Goal: Information Seeking & Learning: Check status

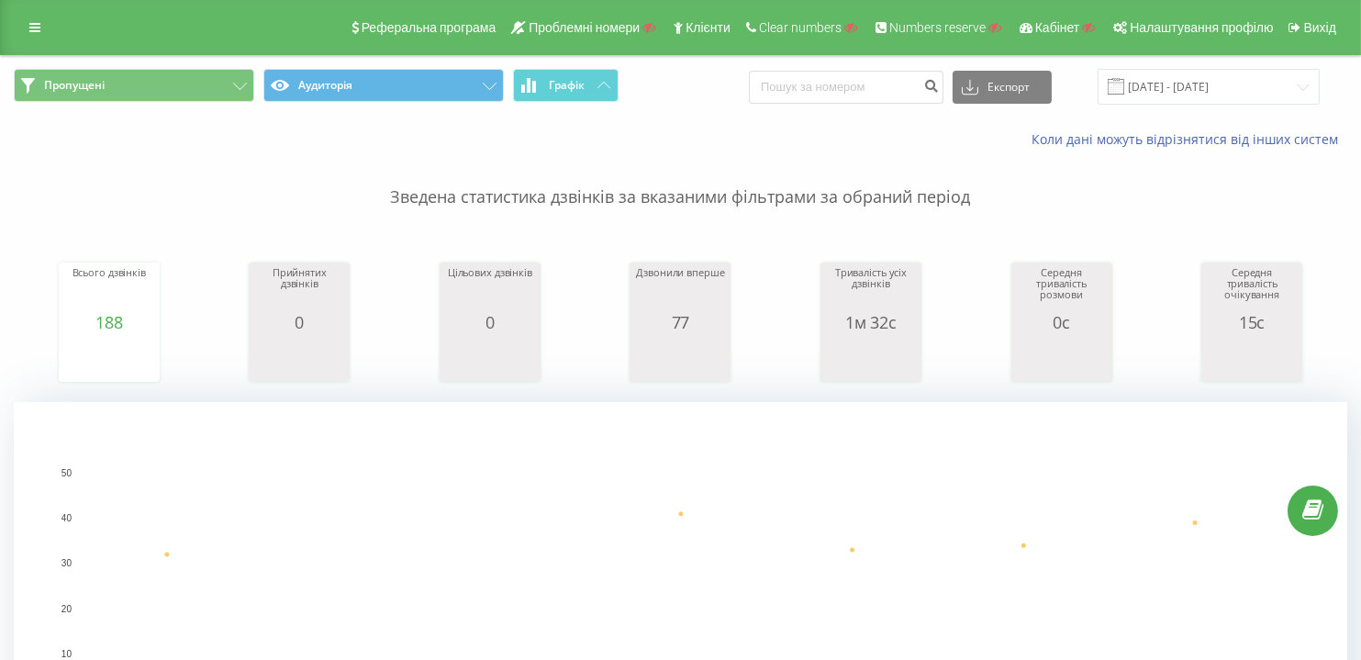
click at [211, 226] on div "Всього дзвінків 188 date totalCalls 30.05.25 32 31.05.25 7 01.06.25 2 02.06.25 …" at bounding box center [680, 305] width 1333 height 158
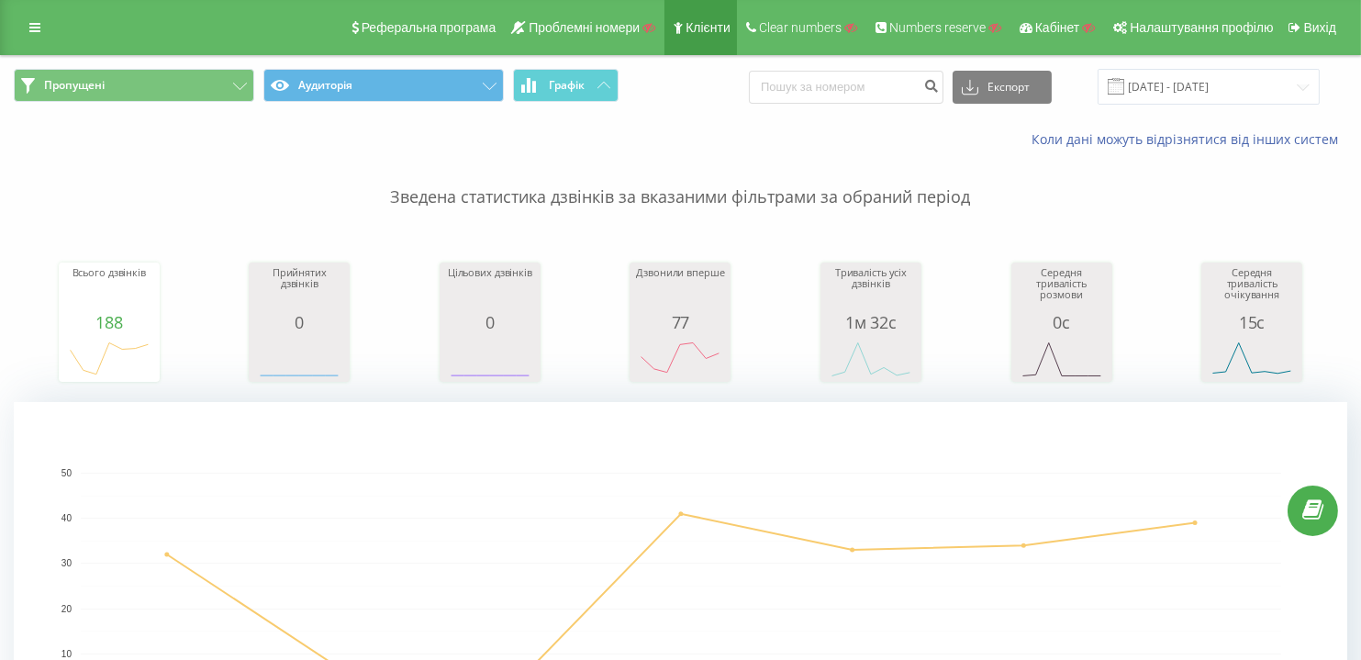
click at [700, 25] on span "Клієнти" at bounding box center [707, 27] width 45 height 15
click at [701, 16] on link "Клієнти" at bounding box center [700, 27] width 72 height 55
click at [718, 20] on span "Клієнти" at bounding box center [707, 27] width 45 height 15
click at [718, 32] on span "Клієнти" at bounding box center [707, 27] width 45 height 15
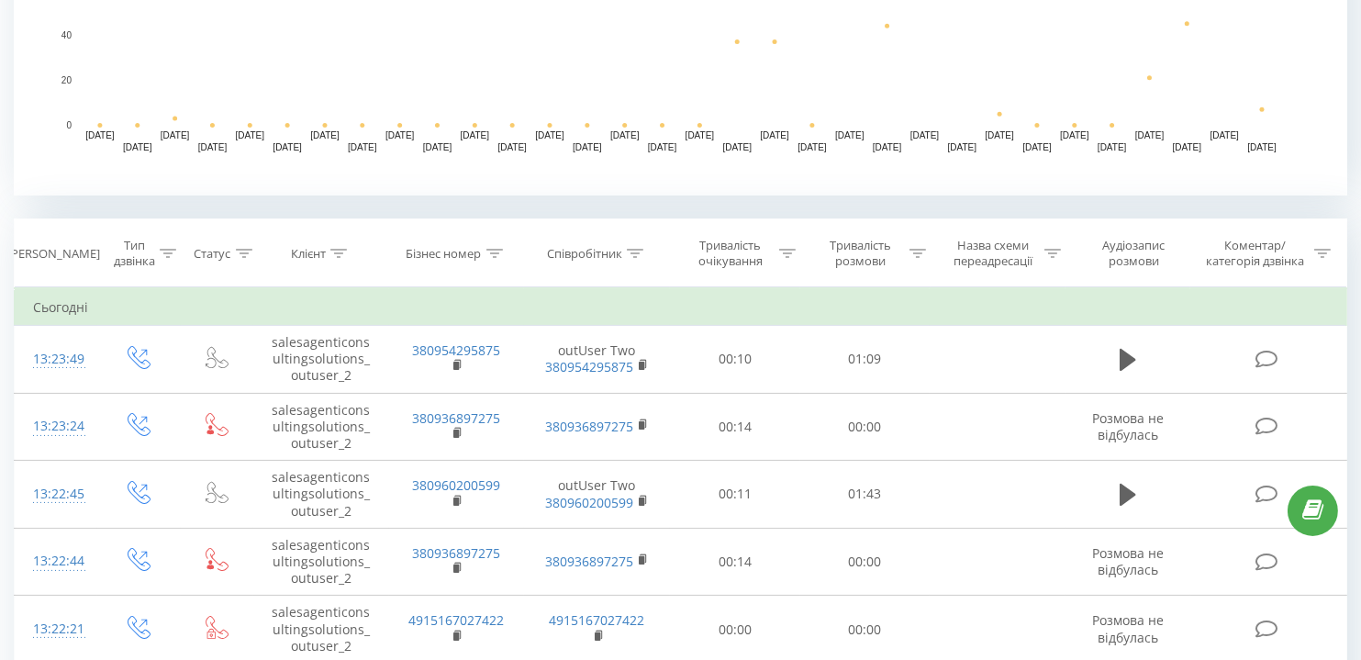
scroll to position [584, 0]
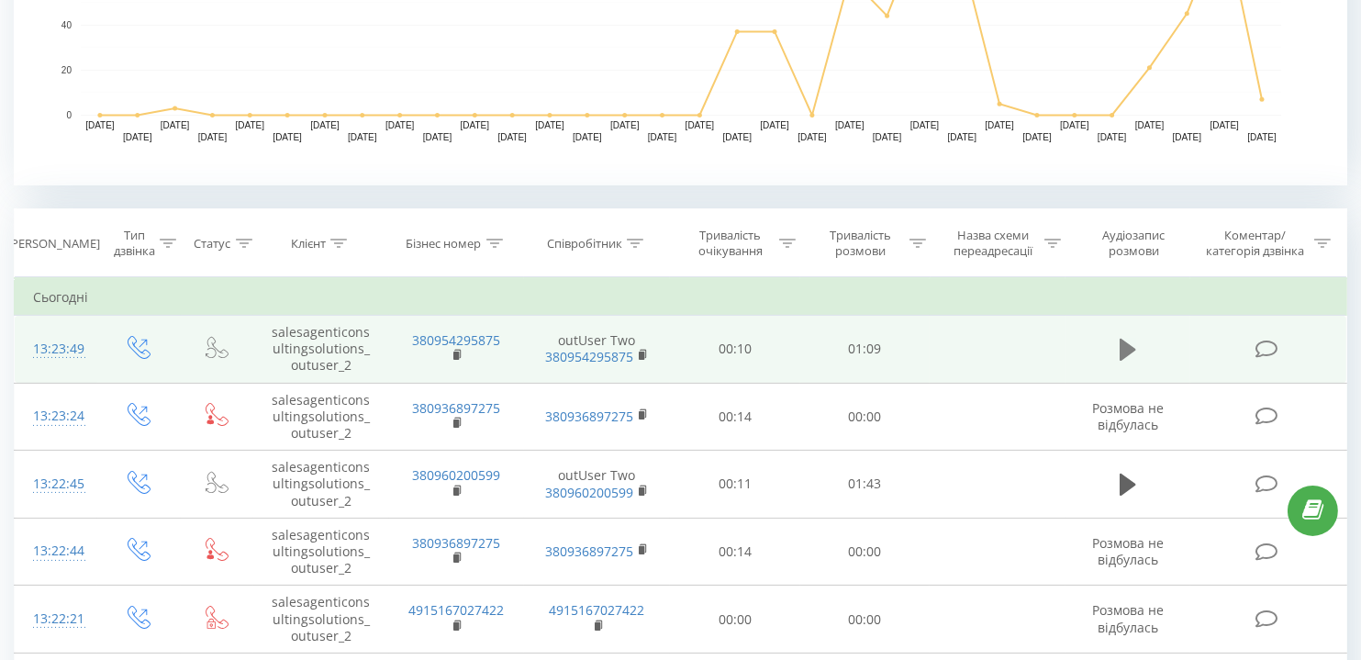
click at [1124, 343] on icon at bounding box center [1127, 350] width 17 height 22
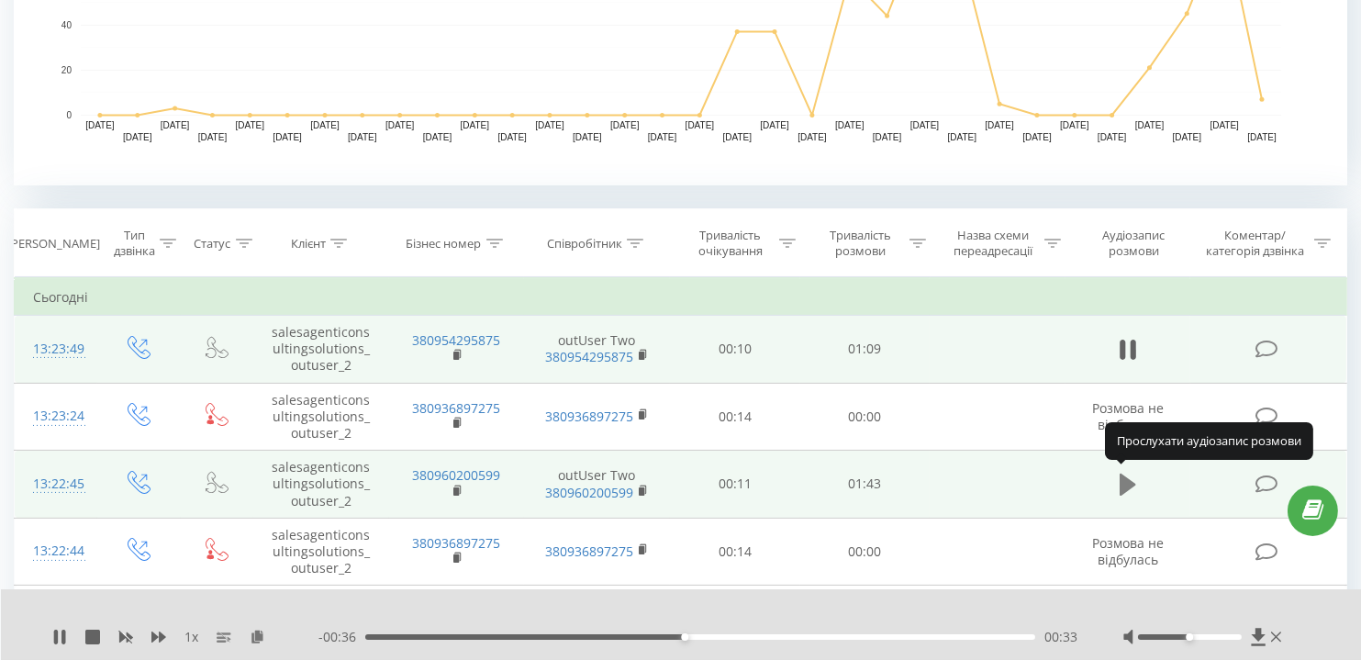
click at [1118, 490] on button at bounding box center [1128, 485] width 28 height 28
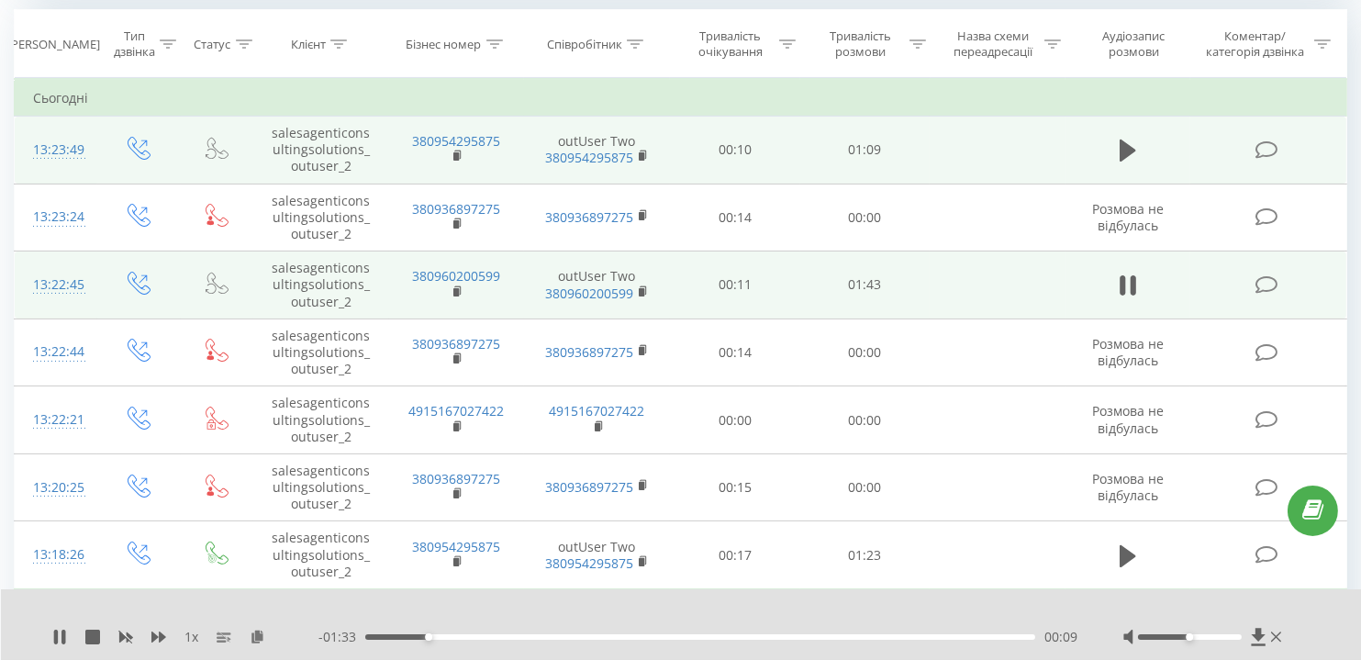
scroll to position [834, 0]
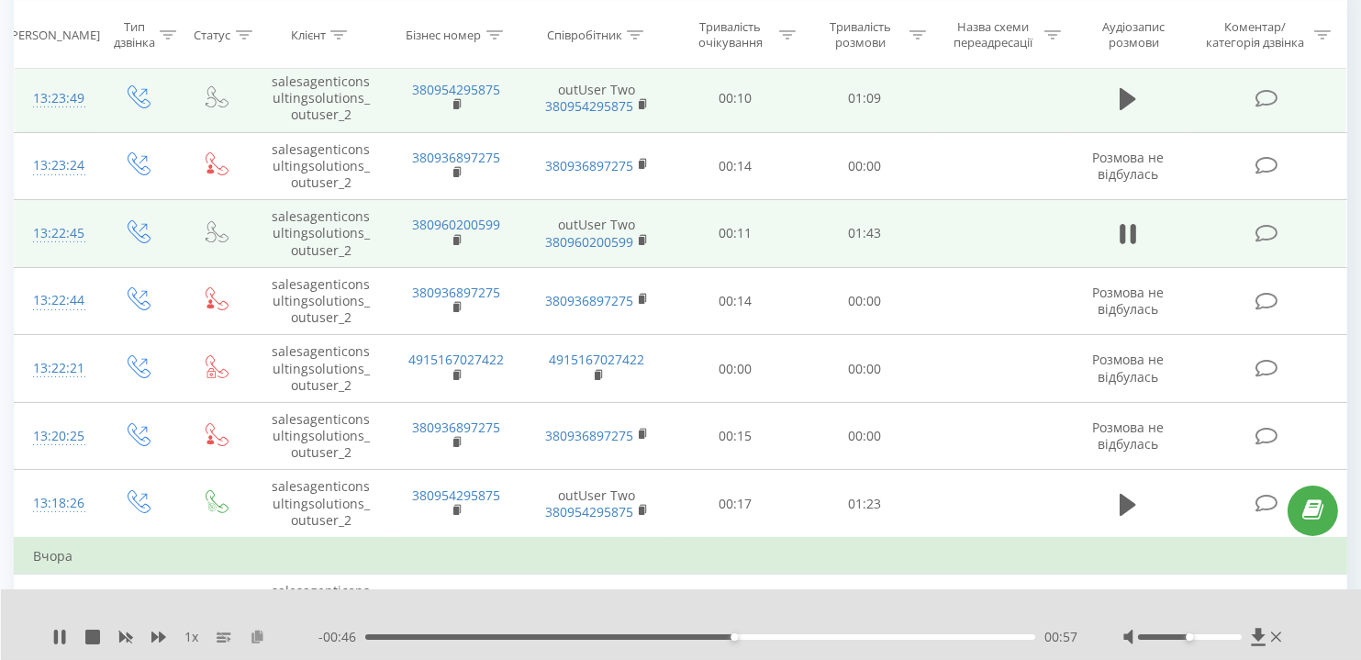
click at [256, 638] on icon at bounding box center [258, 635] width 16 height 13
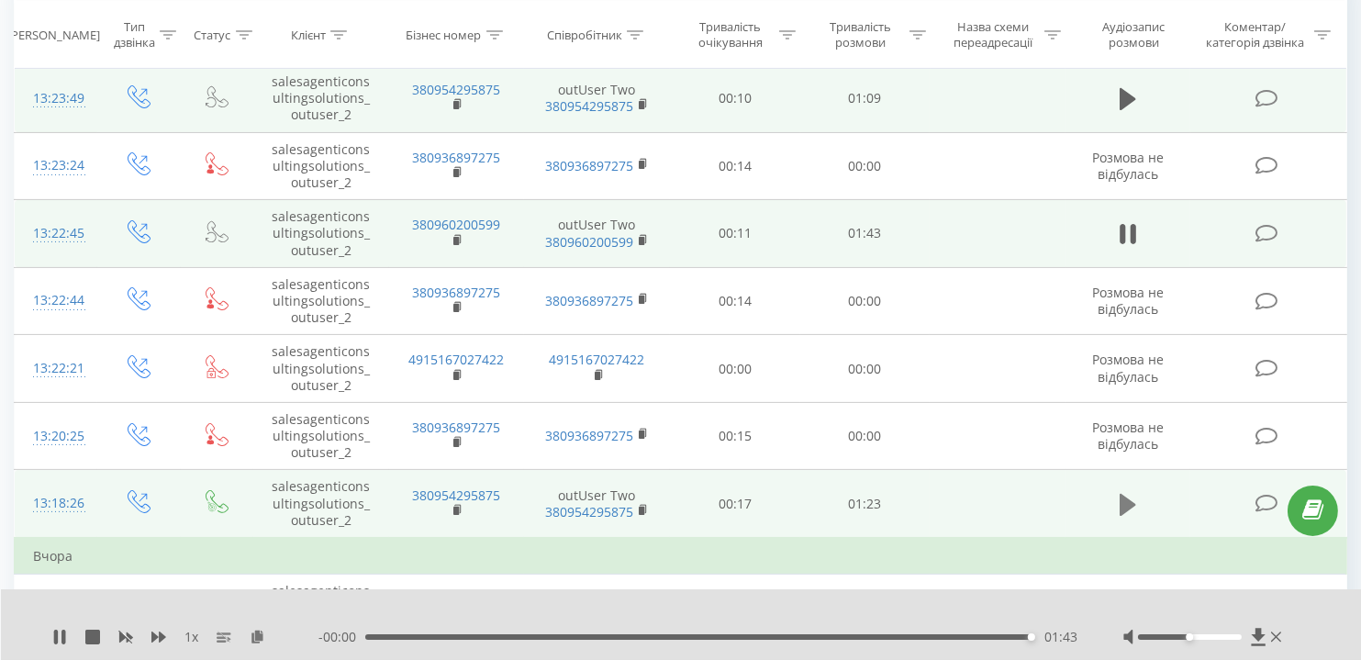
click at [1132, 493] on icon at bounding box center [1127, 505] width 17 height 26
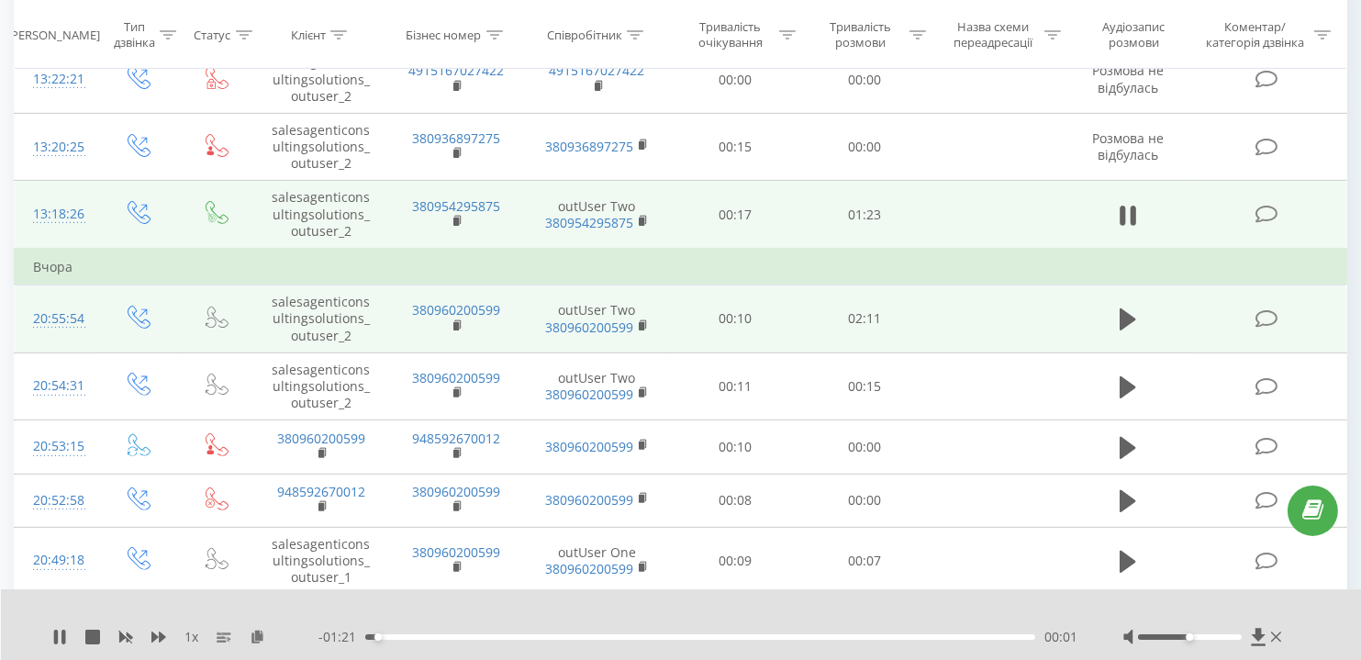
scroll to position [1167, 0]
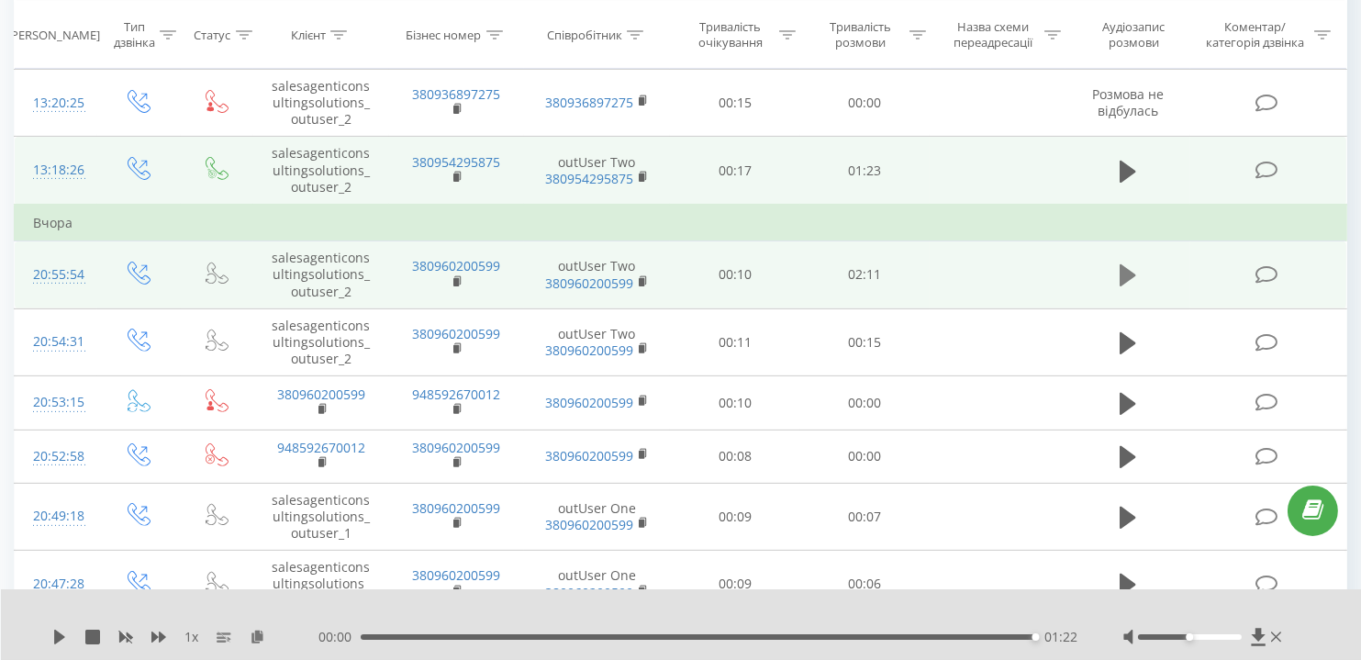
click at [1129, 268] on icon at bounding box center [1127, 275] width 17 height 22
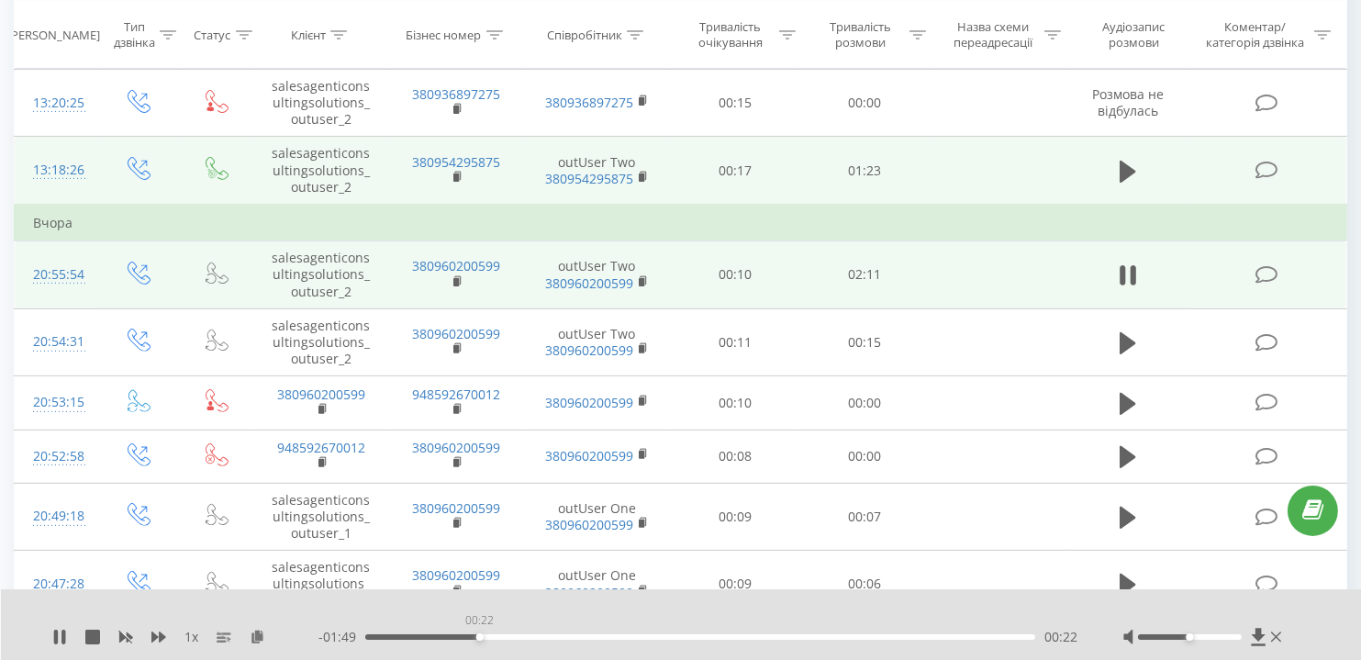
click at [479, 639] on div "00:22" at bounding box center [700, 637] width 670 height 6
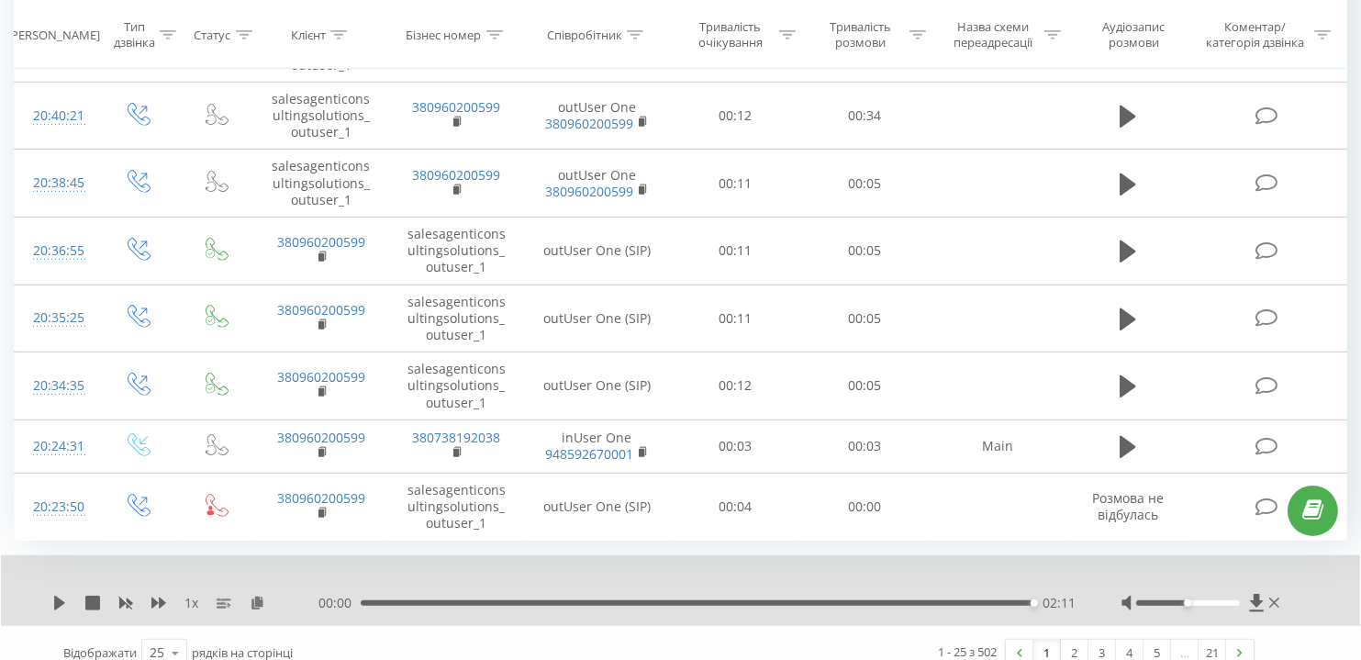
scroll to position [2019, 0]
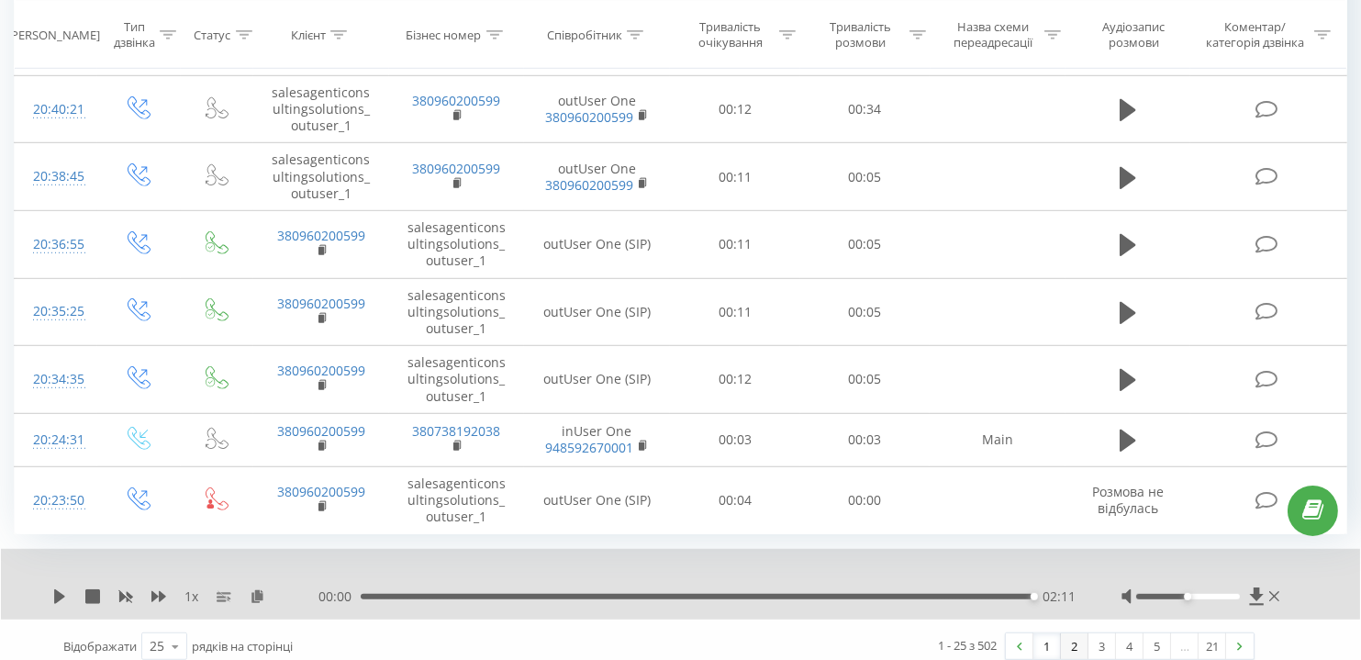
click at [1082, 637] on link "2" at bounding box center [1075, 646] width 28 height 26
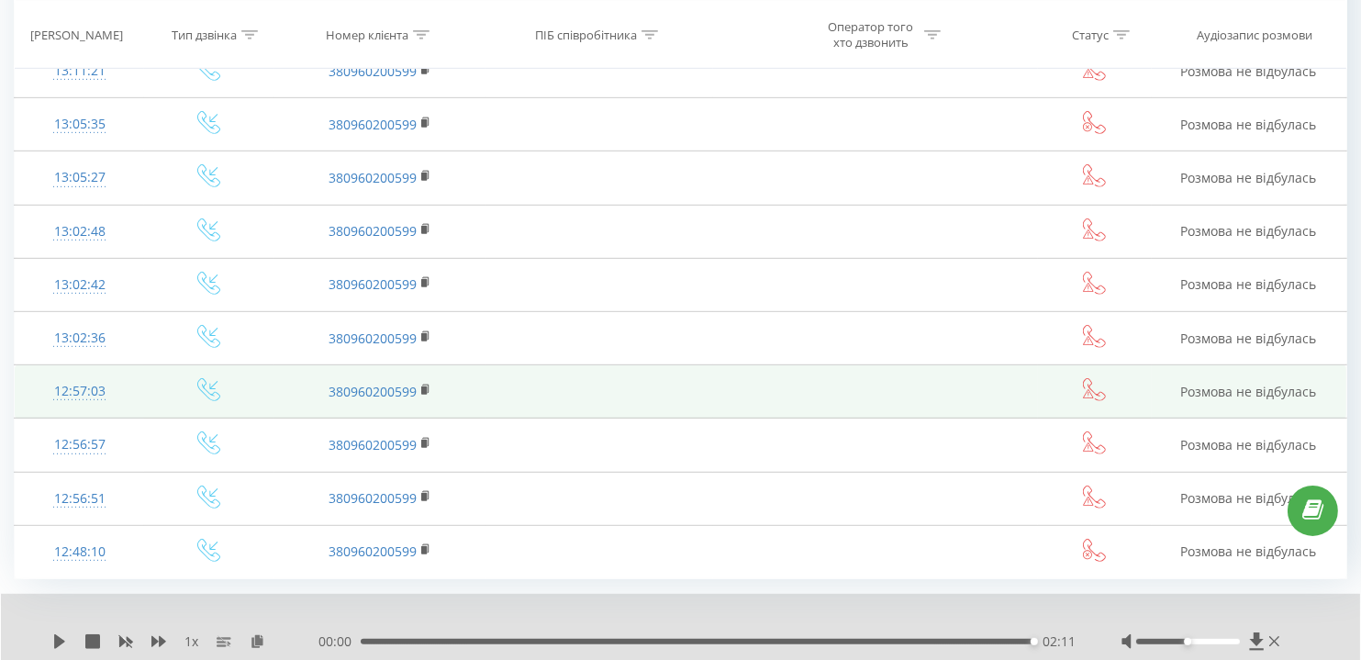
scroll to position [1735, 0]
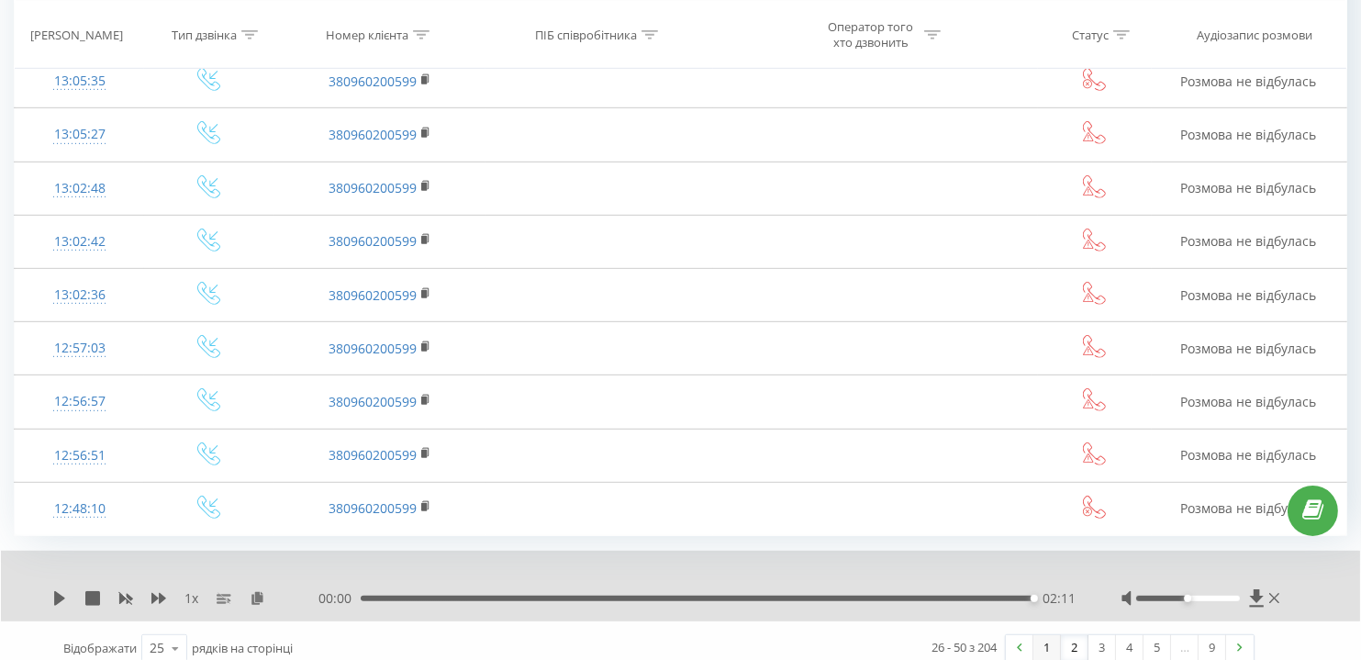
click at [1042, 640] on link "1" at bounding box center [1047, 648] width 28 height 26
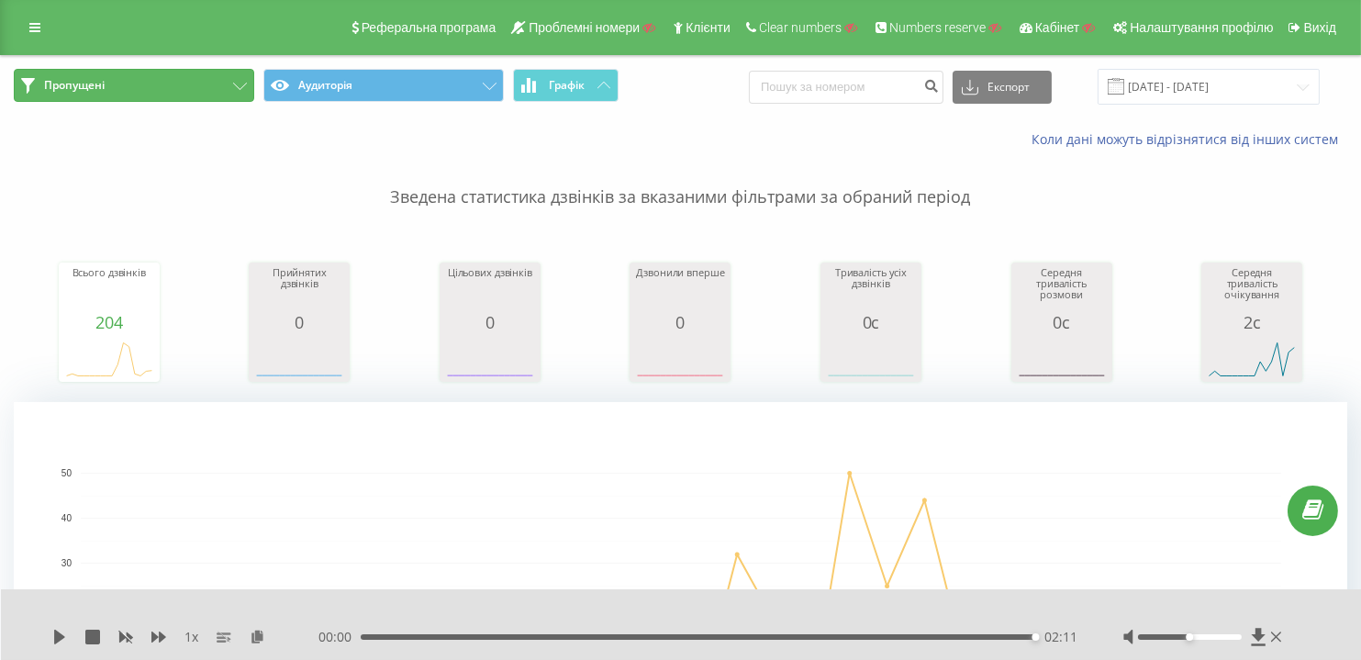
click at [190, 85] on button "Пропущені" at bounding box center [134, 85] width 240 height 33
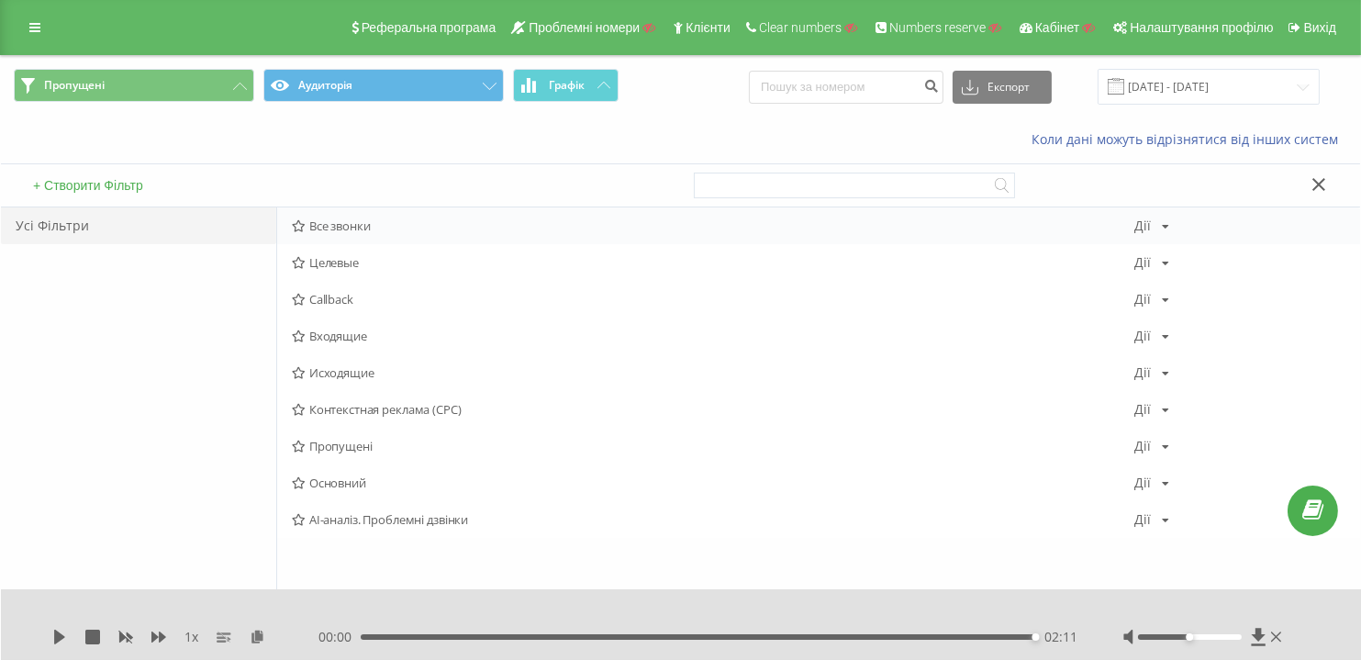
click at [327, 227] on span "Все звонки" at bounding box center [713, 225] width 842 height 13
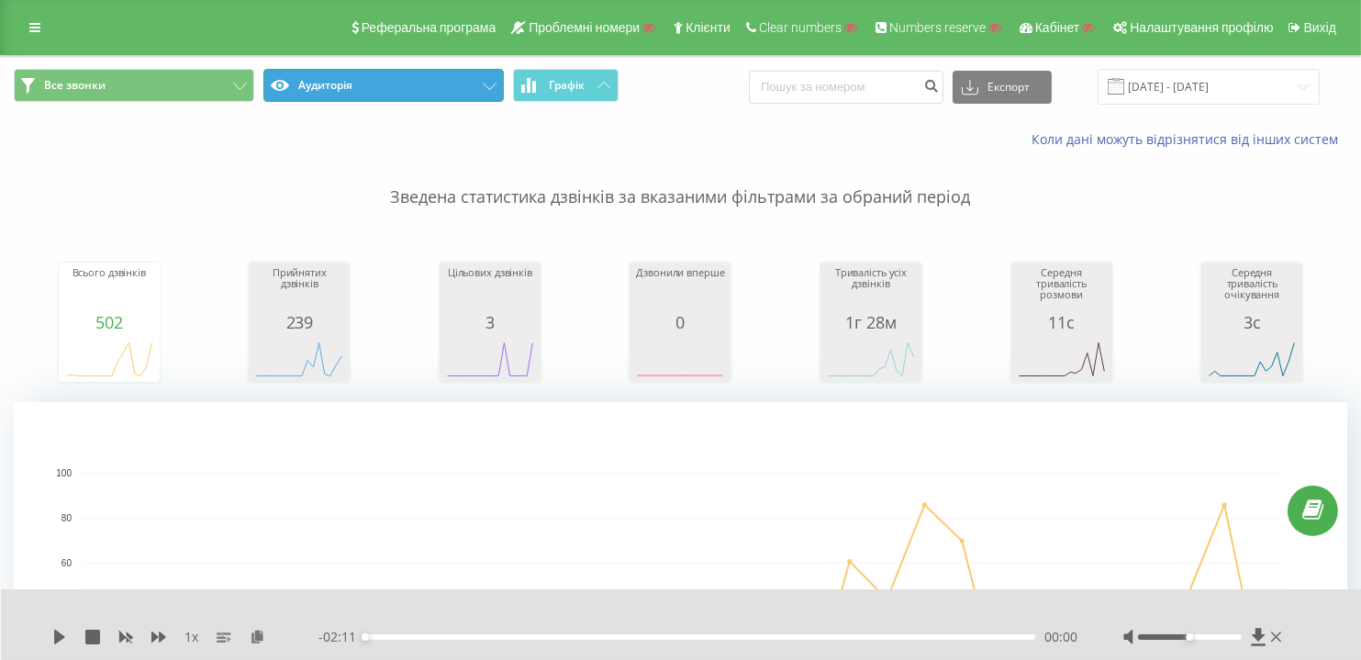
click at [362, 88] on button "Аудиторія" at bounding box center [383, 85] width 240 height 33
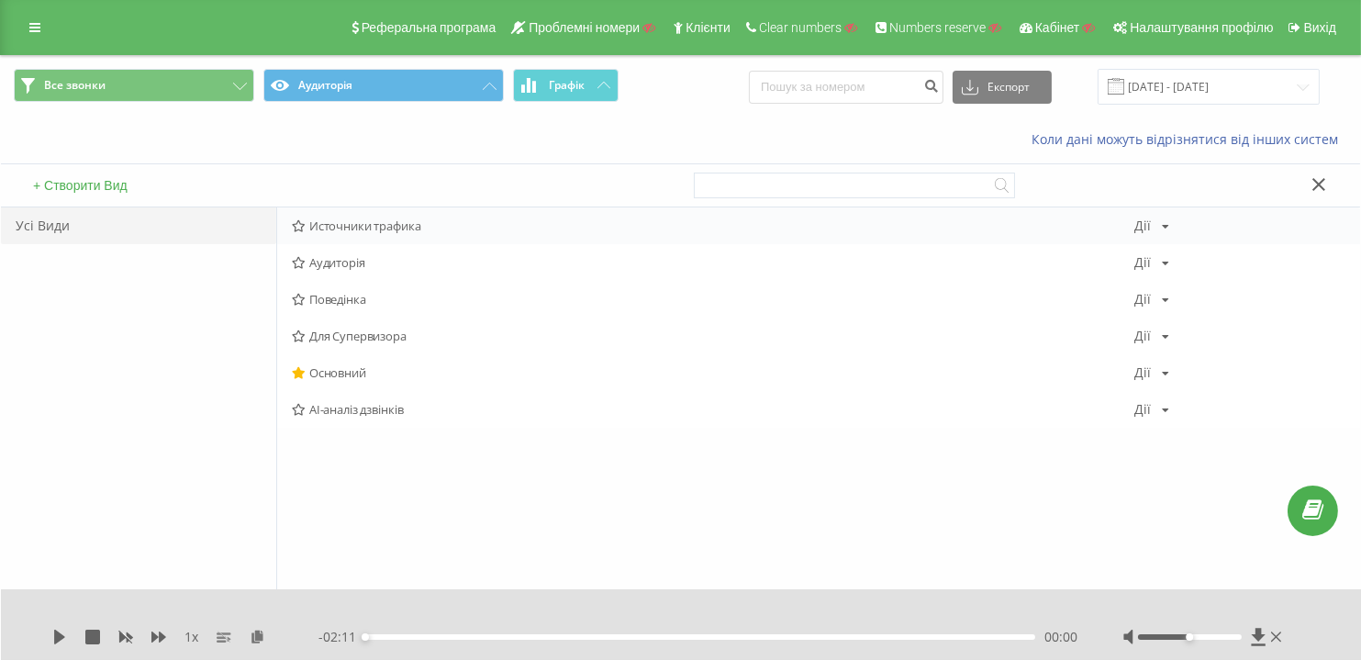
click at [370, 228] on span "Источники трафика" at bounding box center [713, 225] width 842 height 13
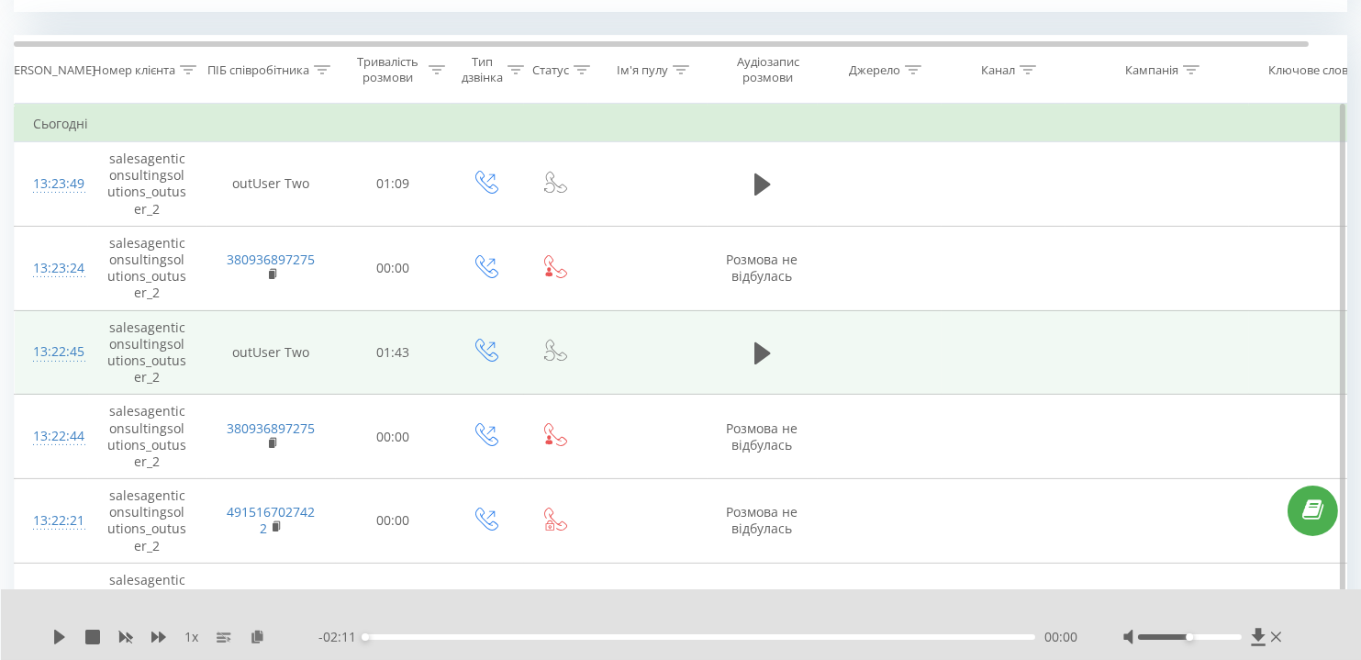
scroll to position [751, 0]
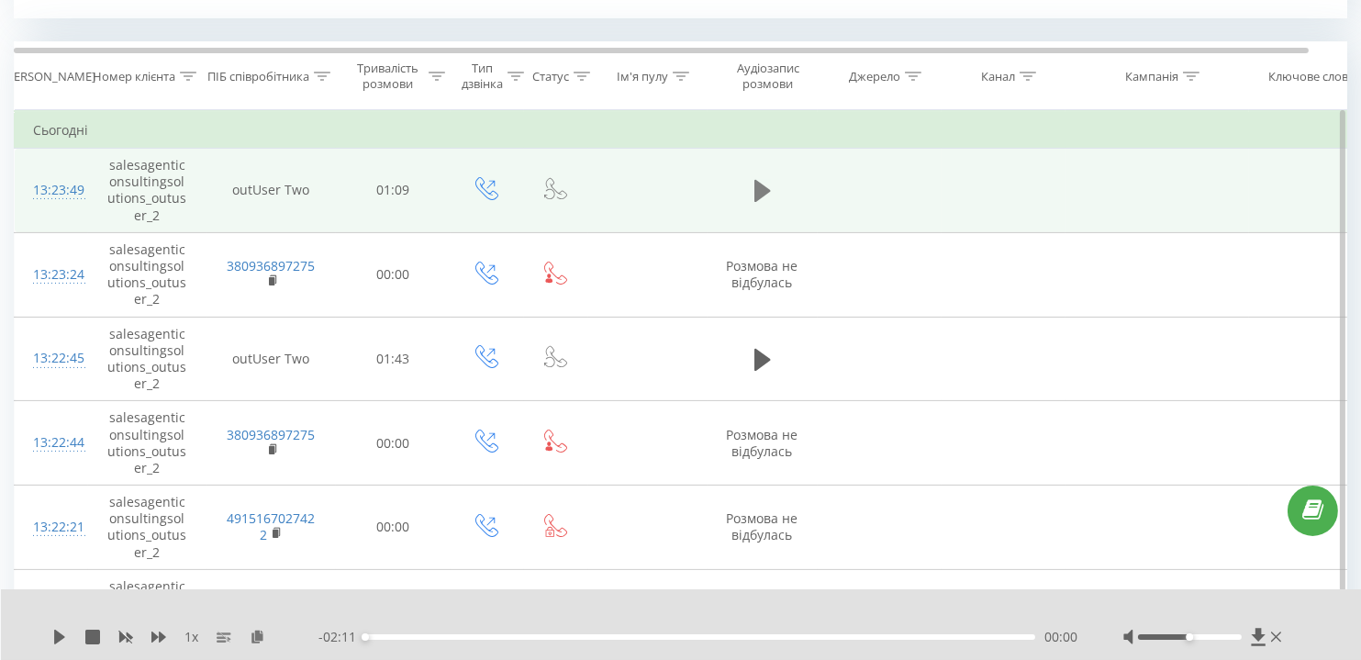
click at [756, 189] on icon at bounding box center [762, 191] width 17 height 22
click at [436, 634] on div "00:07" at bounding box center [700, 637] width 670 height 6
click at [549, 642] on div "- 01:01 00:08 00:08" at bounding box center [697, 637] width 759 height 18
click at [568, 634] on div "00:21" at bounding box center [700, 637] width 670 height 6
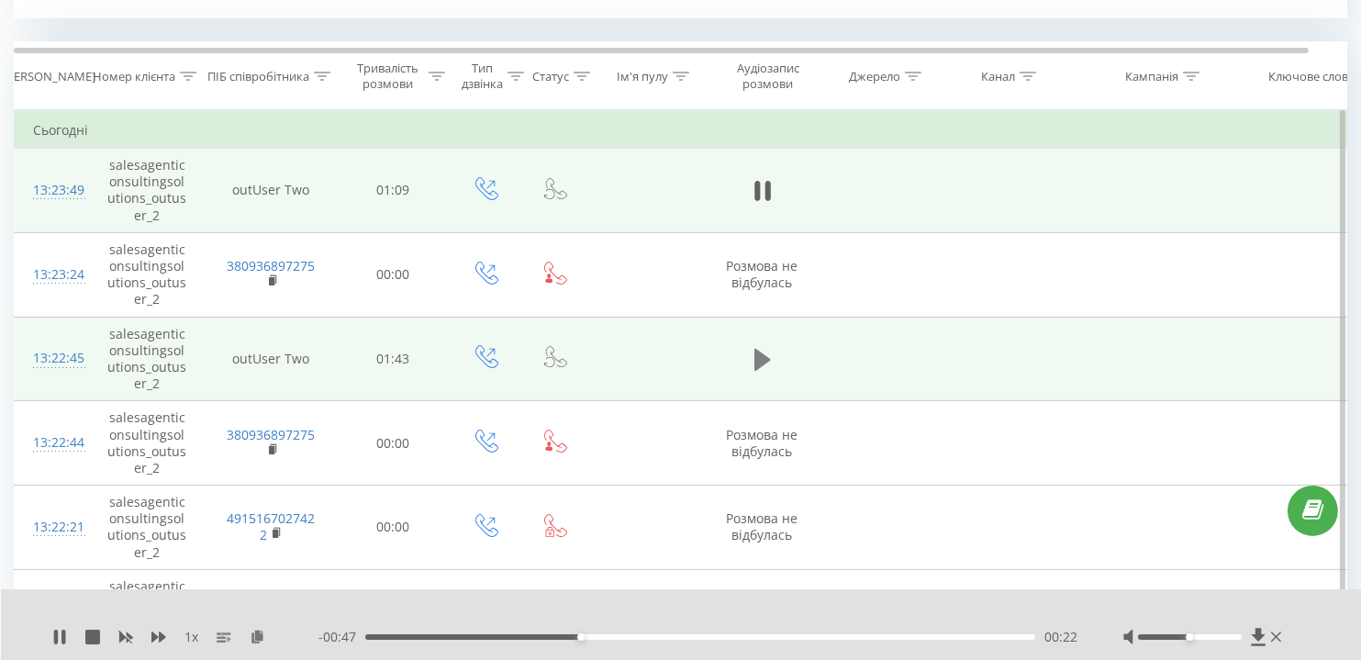
click at [764, 357] on icon at bounding box center [762, 360] width 17 height 22
click at [756, 367] on icon at bounding box center [762, 360] width 17 height 26
click at [756, 362] on icon at bounding box center [762, 360] width 17 height 22
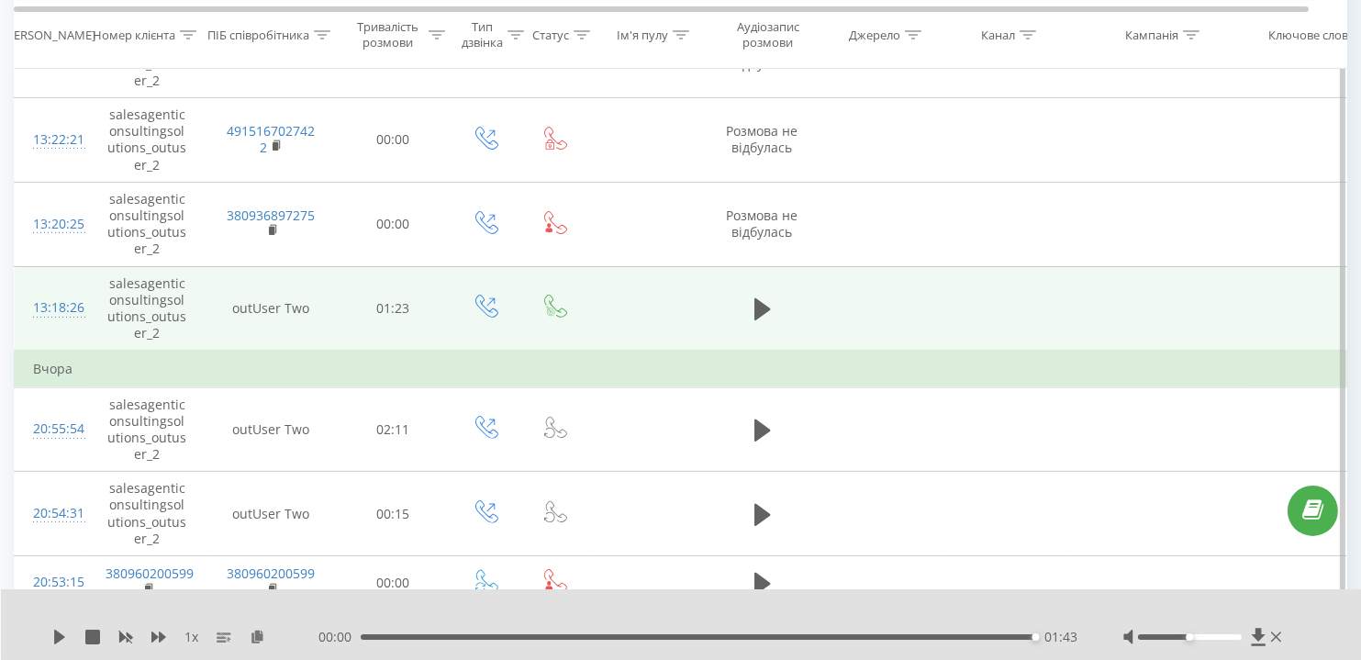
scroll to position [1167, 0]
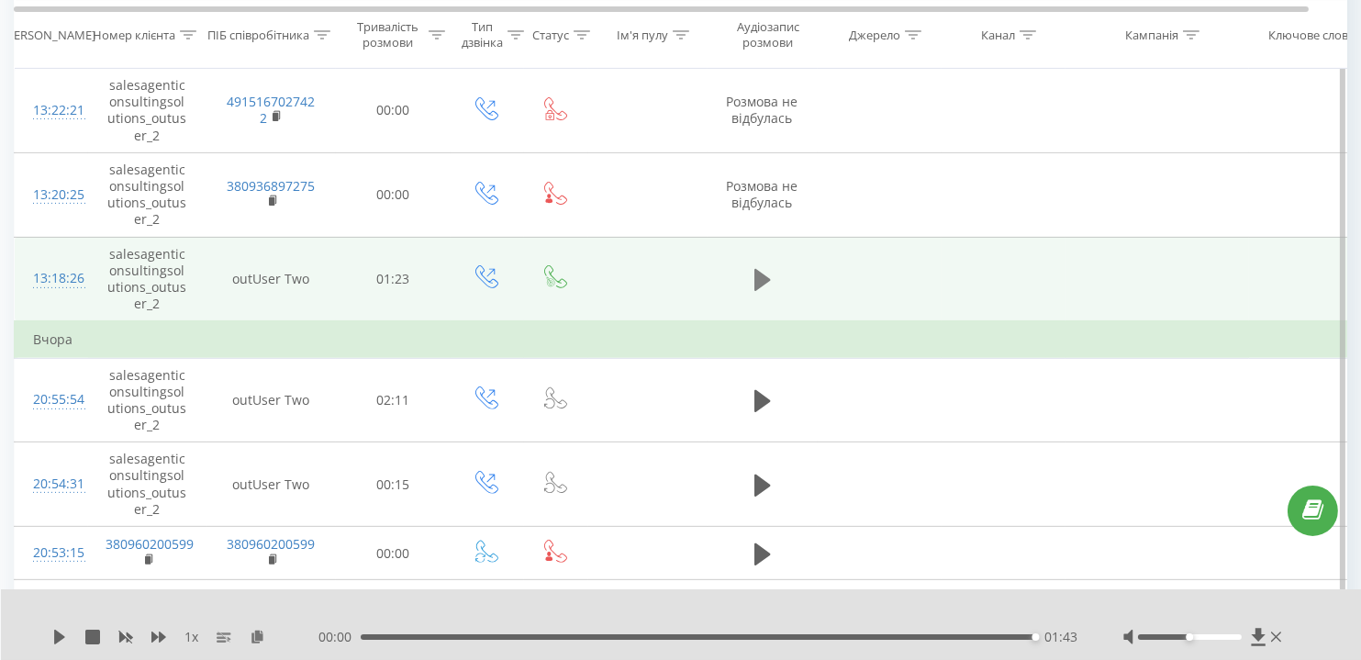
click at [757, 269] on icon at bounding box center [762, 280] width 17 height 22
